Goal: Information Seeking & Learning: Learn about a topic

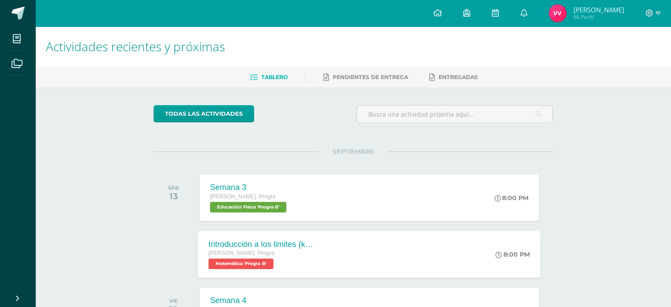
click at [356, 264] on div "Introducción a los limites (khan) Quinto Bach. Progra Matemática 'Progra B' 8:0…" at bounding box center [369, 253] width 343 height 47
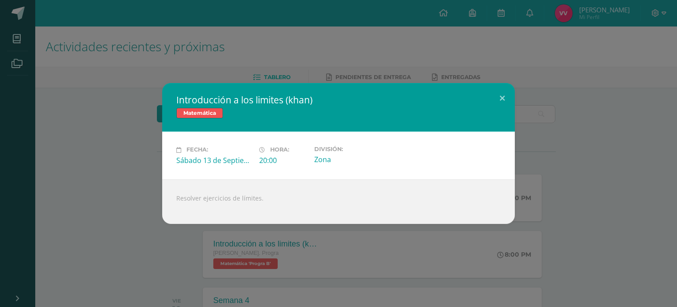
click at [565, 196] on div "Introducción a los limites (khan) Matemática Fecha: Sábado 13 de Septiembre Hor…" at bounding box center [339, 153] width 670 height 140
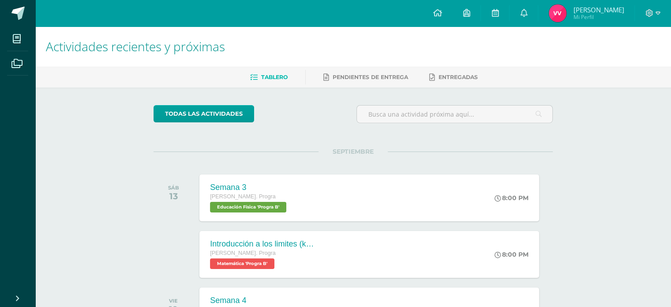
click at [584, 17] on span "Mi Perfil" at bounding box center [598, 16] width 51 height 7
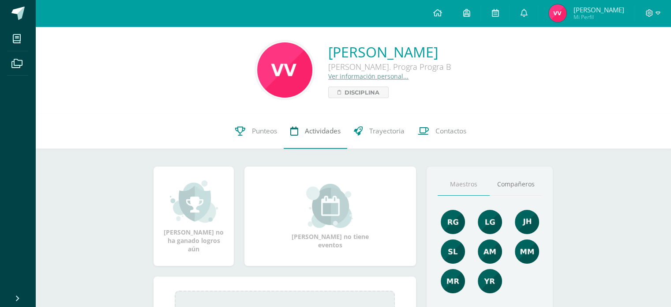
click at [317, 125] on link "Actividades" at bounding box center [316, 130] width 64 height 35
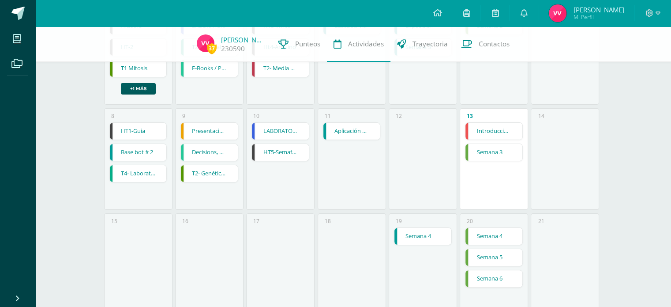
scroll to position [146, 0]
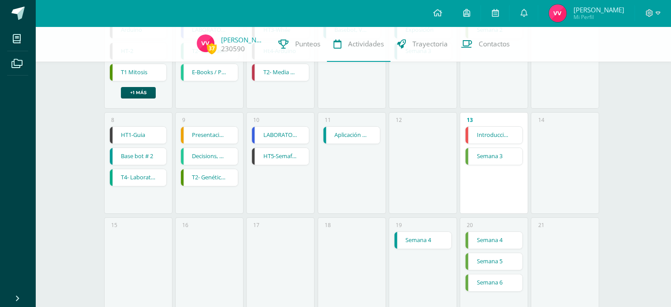
click at [490, 128] on link "Introducción a los limites (khan)" at bounding box center [493, 135] width 57 height 17
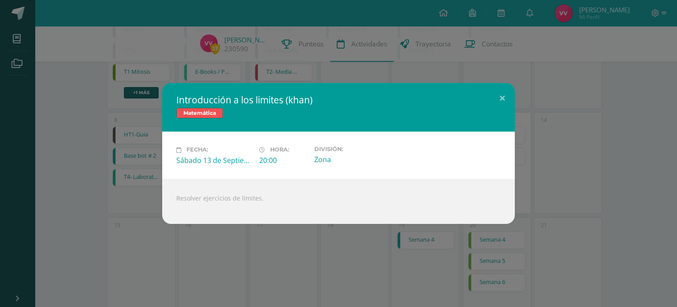
click at [565, 181] on div "Introducción a los limites ([PERSON_NAME]) Matemática Fecha: [DATE] Hora: 20:00…" at bounding box center [339, 153] width 670 height 140
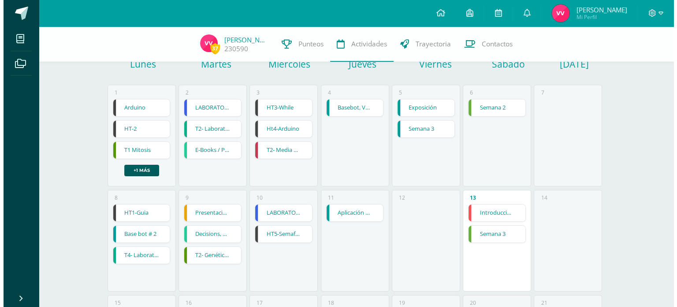
scroll to position [71, 0]
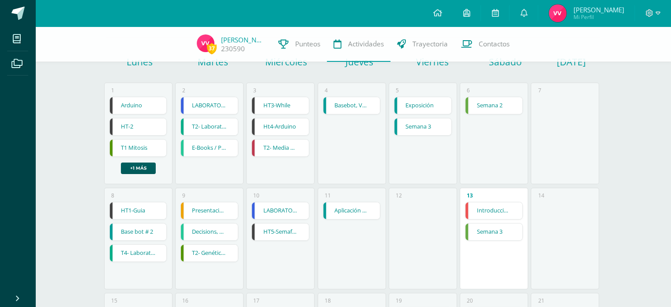
click at [368, 206] on link "Aplicación de ecuacones 2" at bounding box center [351, 210] width 57 height 17
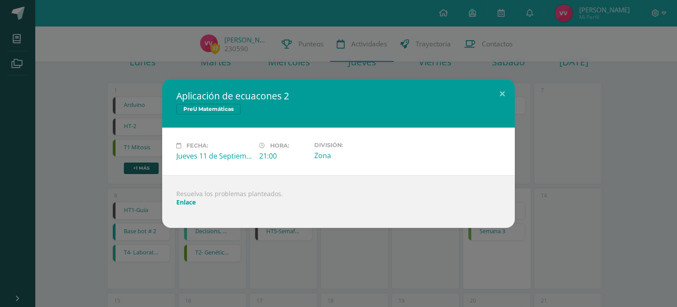
click at [184, 202] on link "Enlace" at bounding box center [185, 202] width 19 height 8
